Goal: Task Accomplishment & Management: Manage account settings

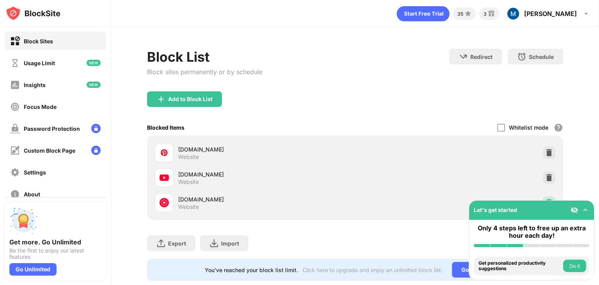
click at [545, 197] on div at bounding box center [549, 202] width 12 height 12
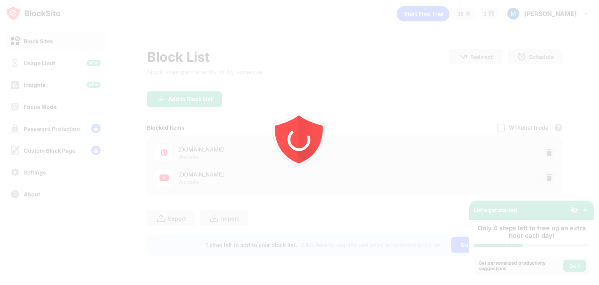
click at [181, 91] on div at bounding box center [299, 142] width 599 height 285
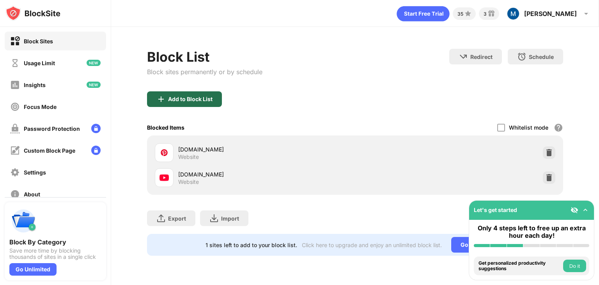
click at [182, 104] on div "Add to Block List" at bounding box center [184, 99] width 75 height 16
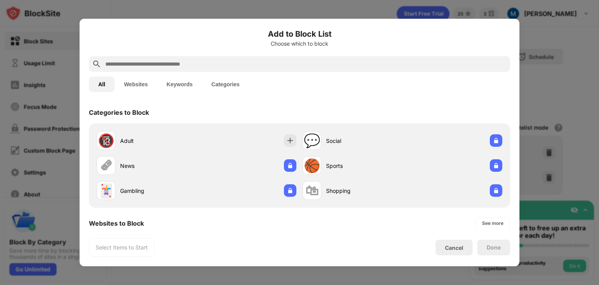
click at [196, 60] on input "text" at bounding box center [305, 63] width 402 height 9
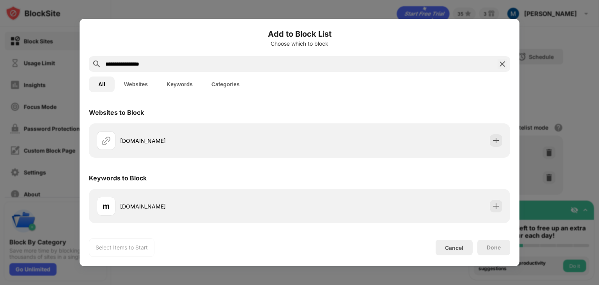
type input "**********"
click at [171, 151] on div "[DOMAIN_NAME]" at bounding box center [300, 140] width 412 height 25
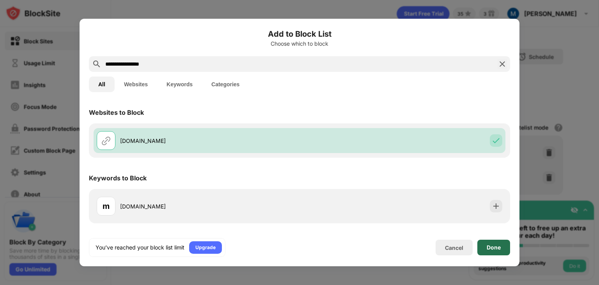
click at [483, 243] on div "Done" at bounding box center [493, 247] width 33 height 16
